Goal: Task Accomplishment & Management: Use online tool/utility

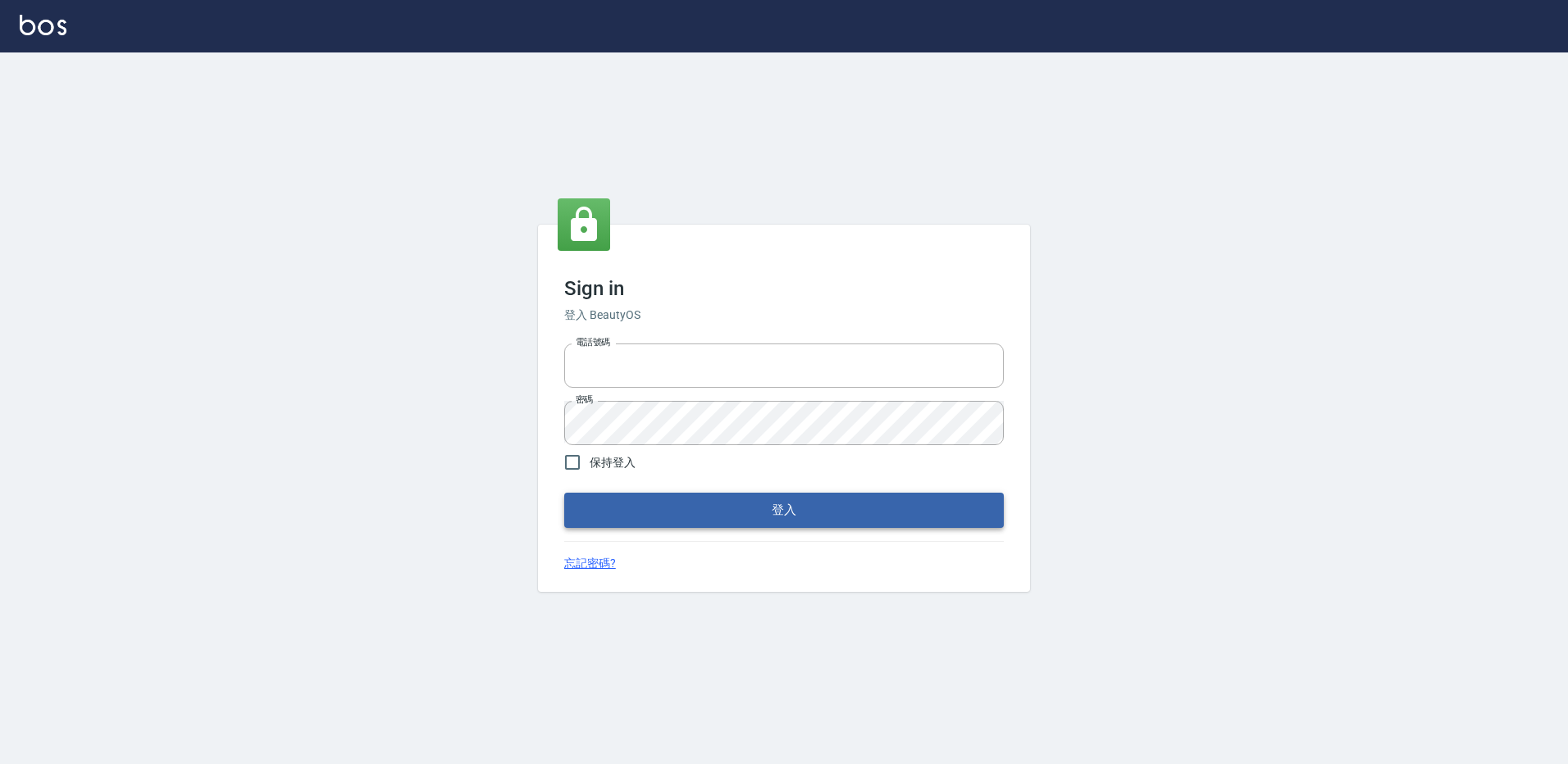
type input "27222158"
click at [767, 513] on button "登入" at bounding box center [784, 510] width 440 height 34
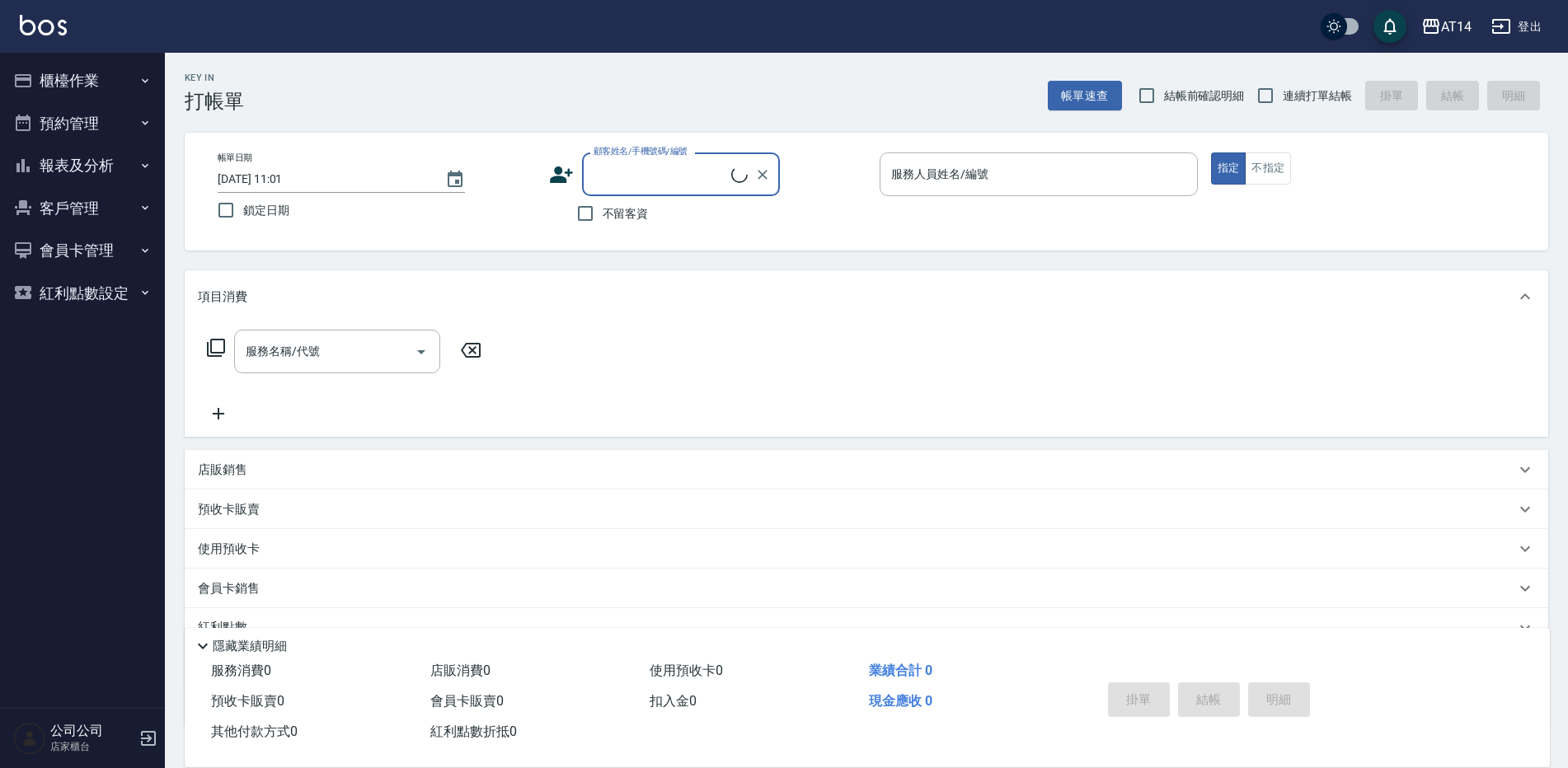
click at [108, 72] on button "櫃檯作業" at bounding box center [82, 80] width 152 height 43
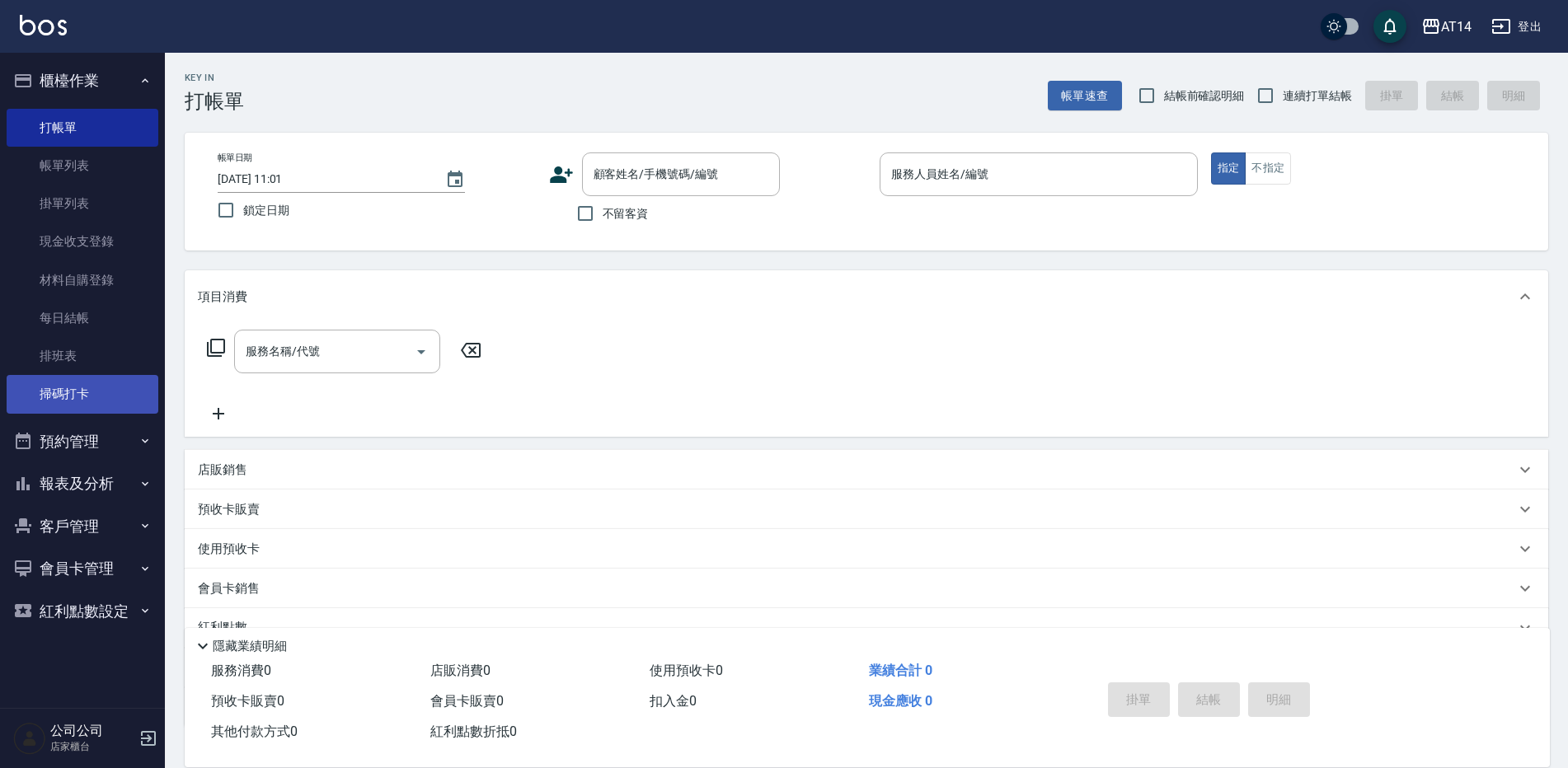
click at [92, 400] on link "掃碼打卡" at bounding box center [82, 394] width 152 height 38
